Goal: Information Seeking & Learning: Learn about a topic

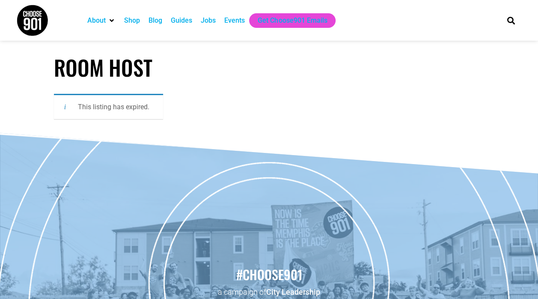
click at [202, 24] on div "Jobs" at bounding box center [208, 20] width 15 height 10
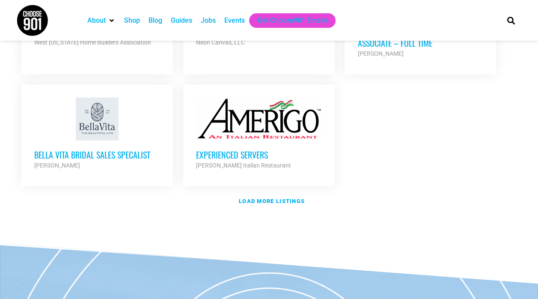
scroll to position [1050, 0]
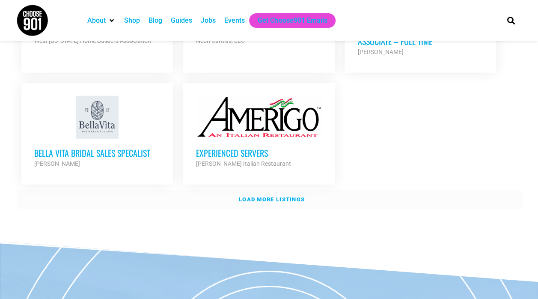
click at [258, 190] on link "Load more listings" at bounding box center [269, 199] width 505 height 20
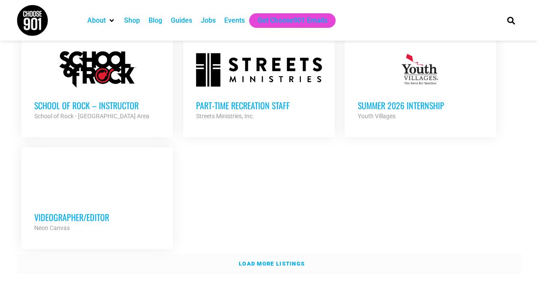
scroll to position [1810, 0]
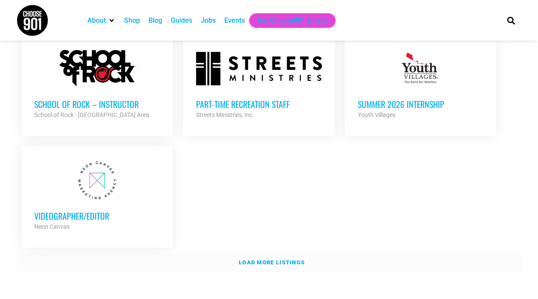
click at [264, 259] on strong "Load more listings" at bounding box center [272, 262] width 66 height 6
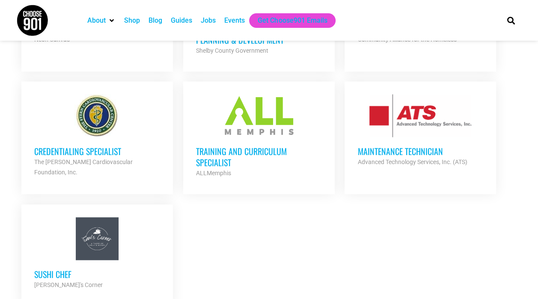
scroll to position [1993, 0]
